Goal: Information Seeking & Learning: Learn about a topic

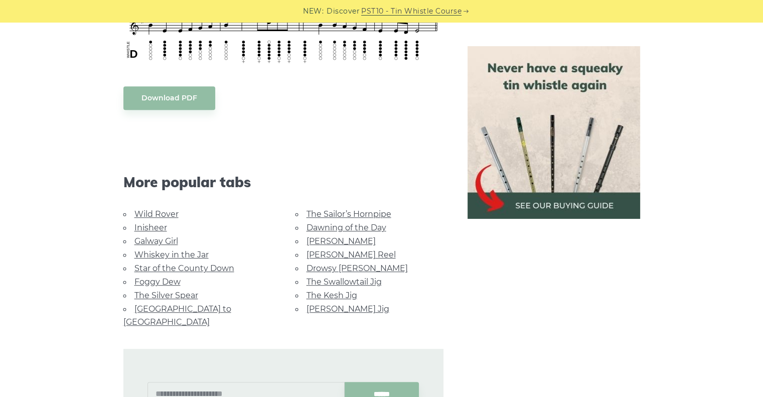
scroll to position [631, 0]
click at [380, 212] on link "The Sailor’s Hornpipe" at bounding box center [348, 214] width 85 height 10
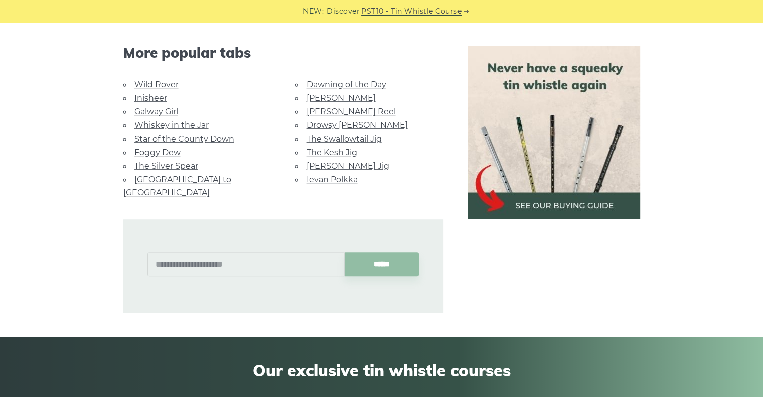
scroll to position [665, 0]
click at [348, 138] on link "The Swallowtail Jig" at bounding box center [343, 139] width 75 height 10
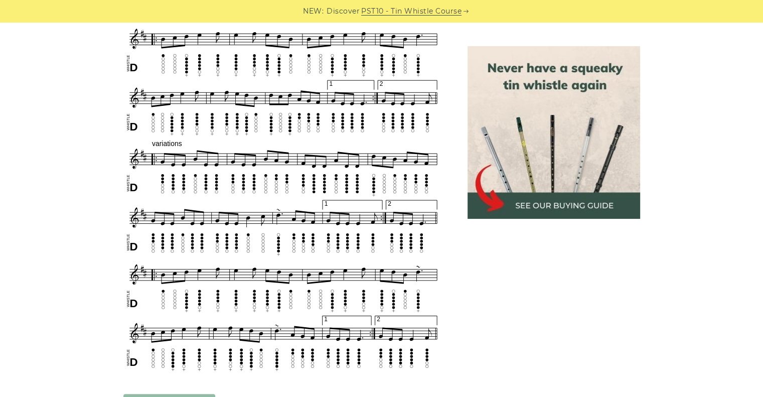
scroll to position [468, 0]
